Goal: Navigation & Orientation: Find specific page/section

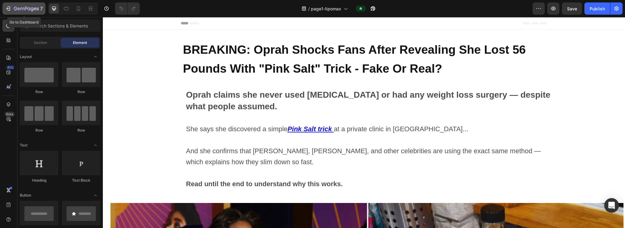
click at [11, 8] on div "7" at bounding box center [24, 8] width 38 height 7
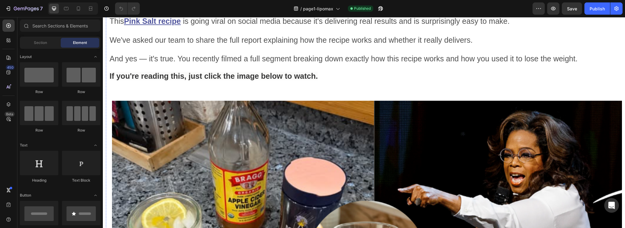
scroll to position [407, 0]
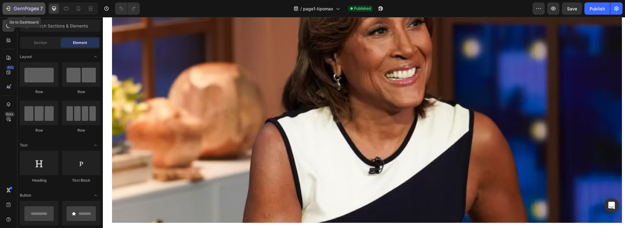
click at [17, 8] on icon "button" at bounding box center [26, 8] width 25 height 5
